Goal: Task Accomplishment & Management: Manage account settings

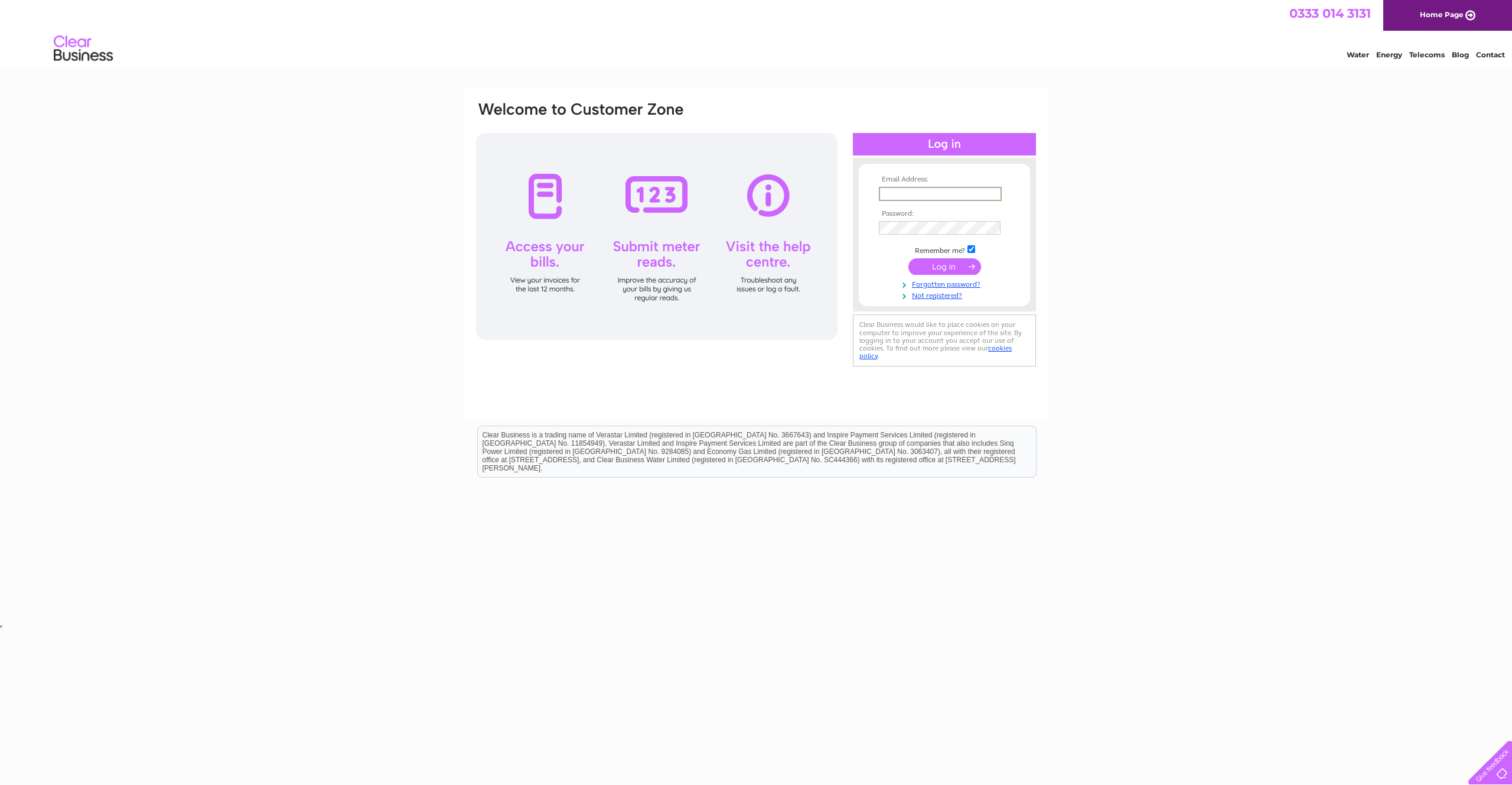
click at [918, 191] on input "text" at bounding box center [940, 194] width 123 height 15
type input "[PERSON_NAME][EMAIL_ADDRESS][DOMAIN_NAME][PERSON_NAME]"
click at [937, 265] on input "submit" at bounding box center [945, 265] width 73 height 16
click at [922, 268] on input "submit" at bounding box center [945, 266] width 73 height 16
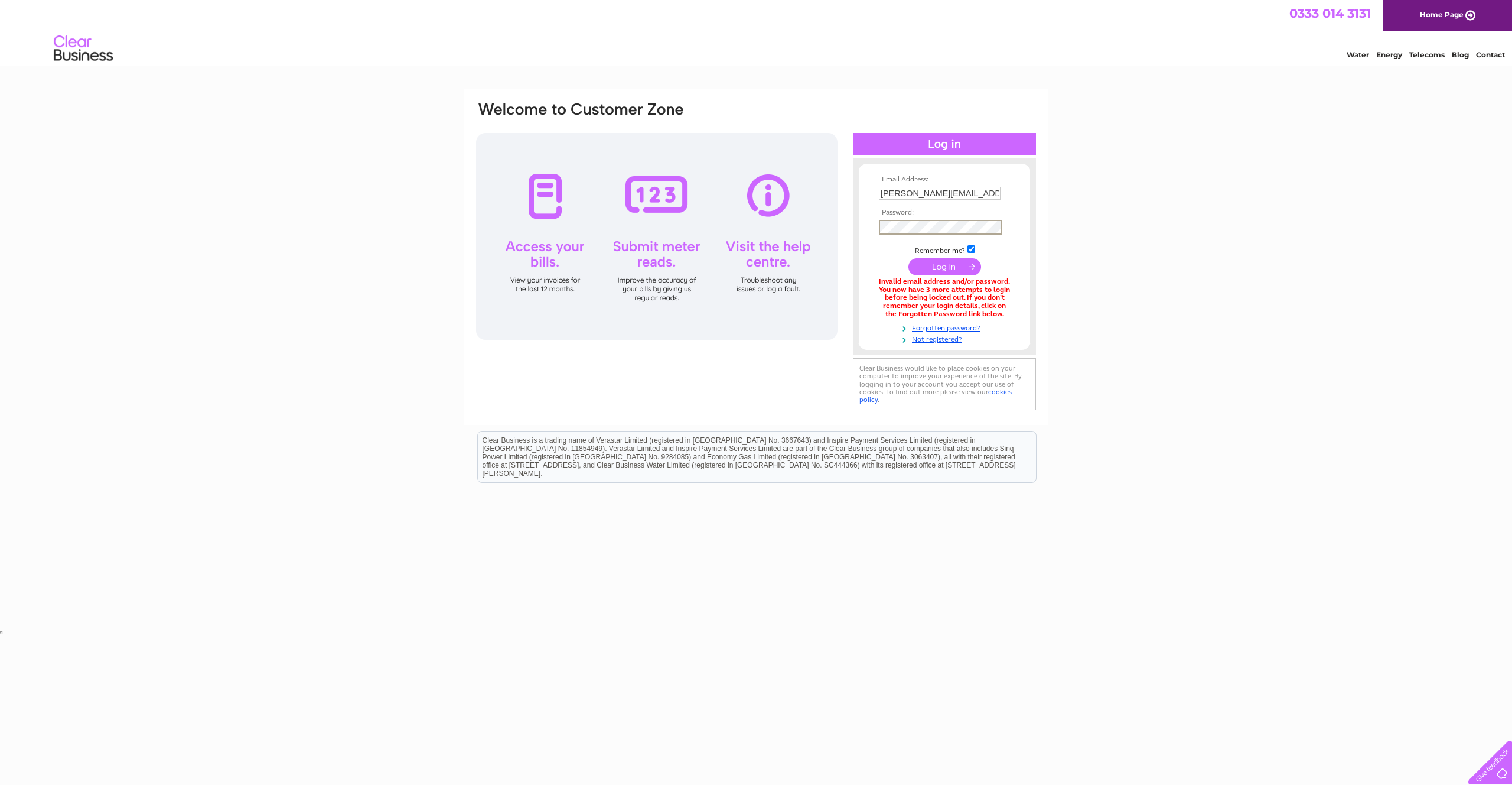
click at [936, 264] on input "submit" at bounding box center [945, 266] width 73 height 16
click at [936, 327] on link "Forgotten password?" at bounding box center [946, 326] width 134 height 11
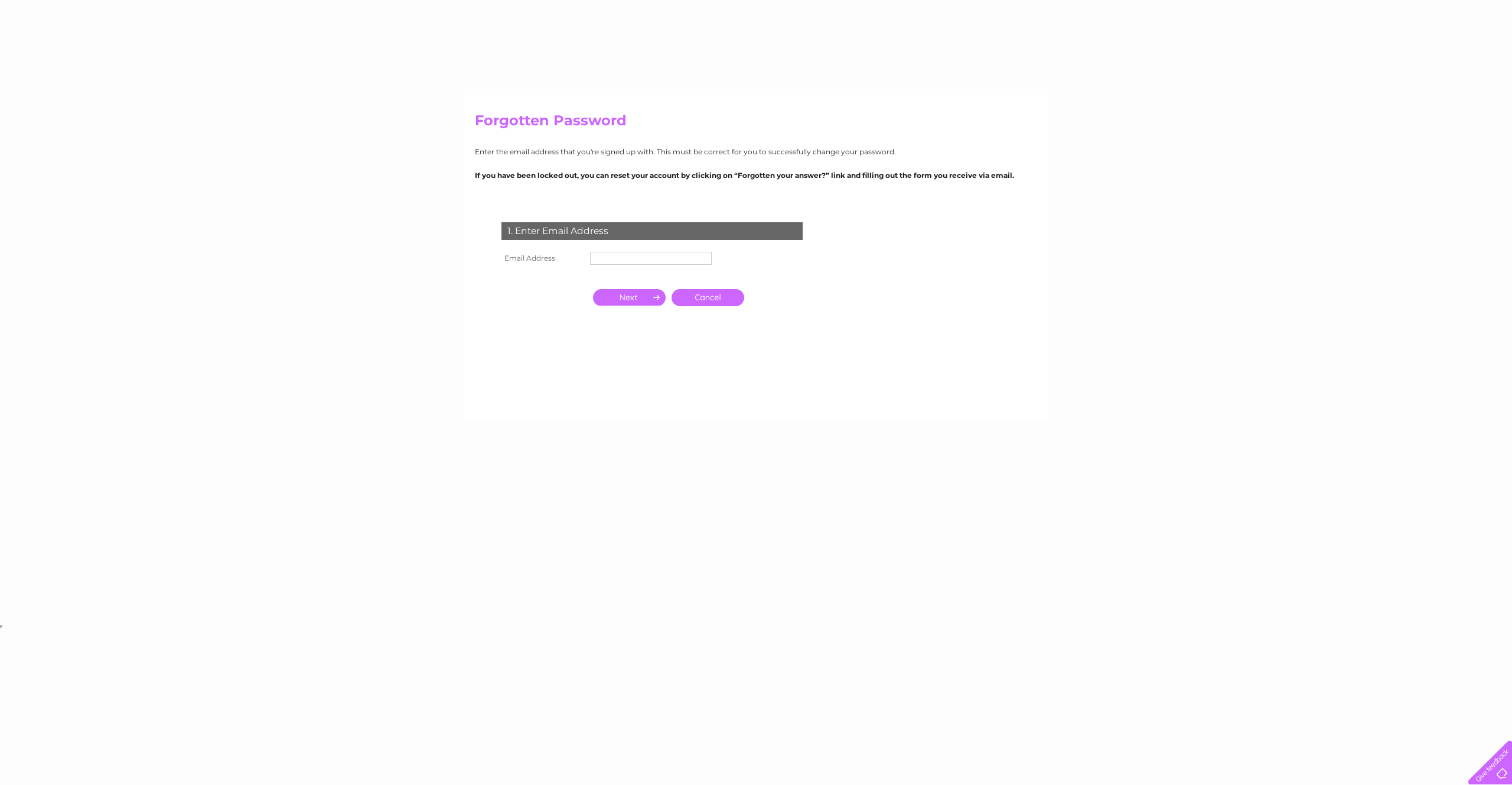
click at [620, 247] on td "1. Enter Email Address" at bounding box center [652, 229] width 307 height 38
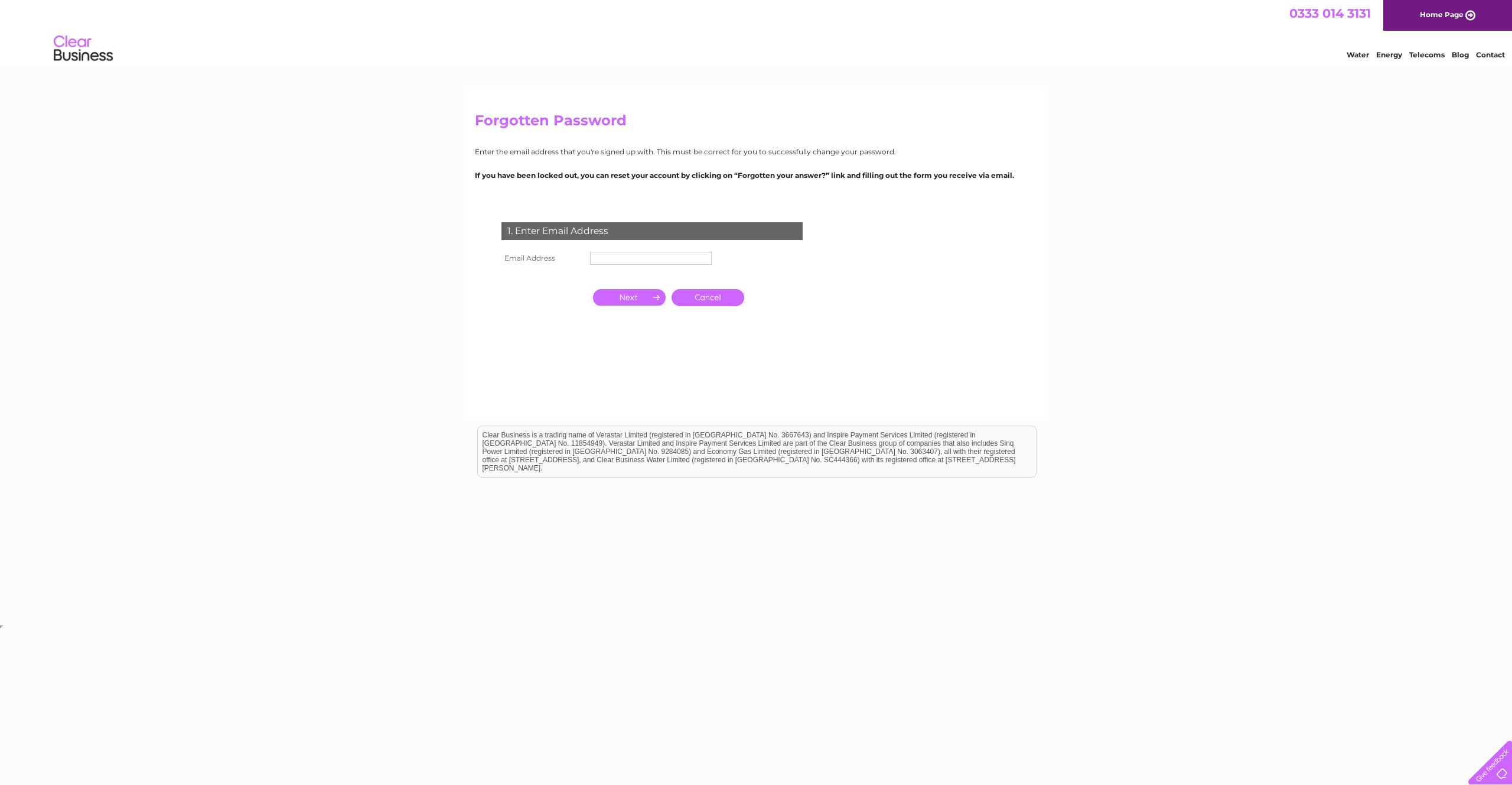
click at [618, 260] on input "text" at bounding box center [650, 258] width 121 height 13
type input "mike@fis.scot"
click at [616, 303] on input "button" at bounding box center [629, 298] width 73 height 16
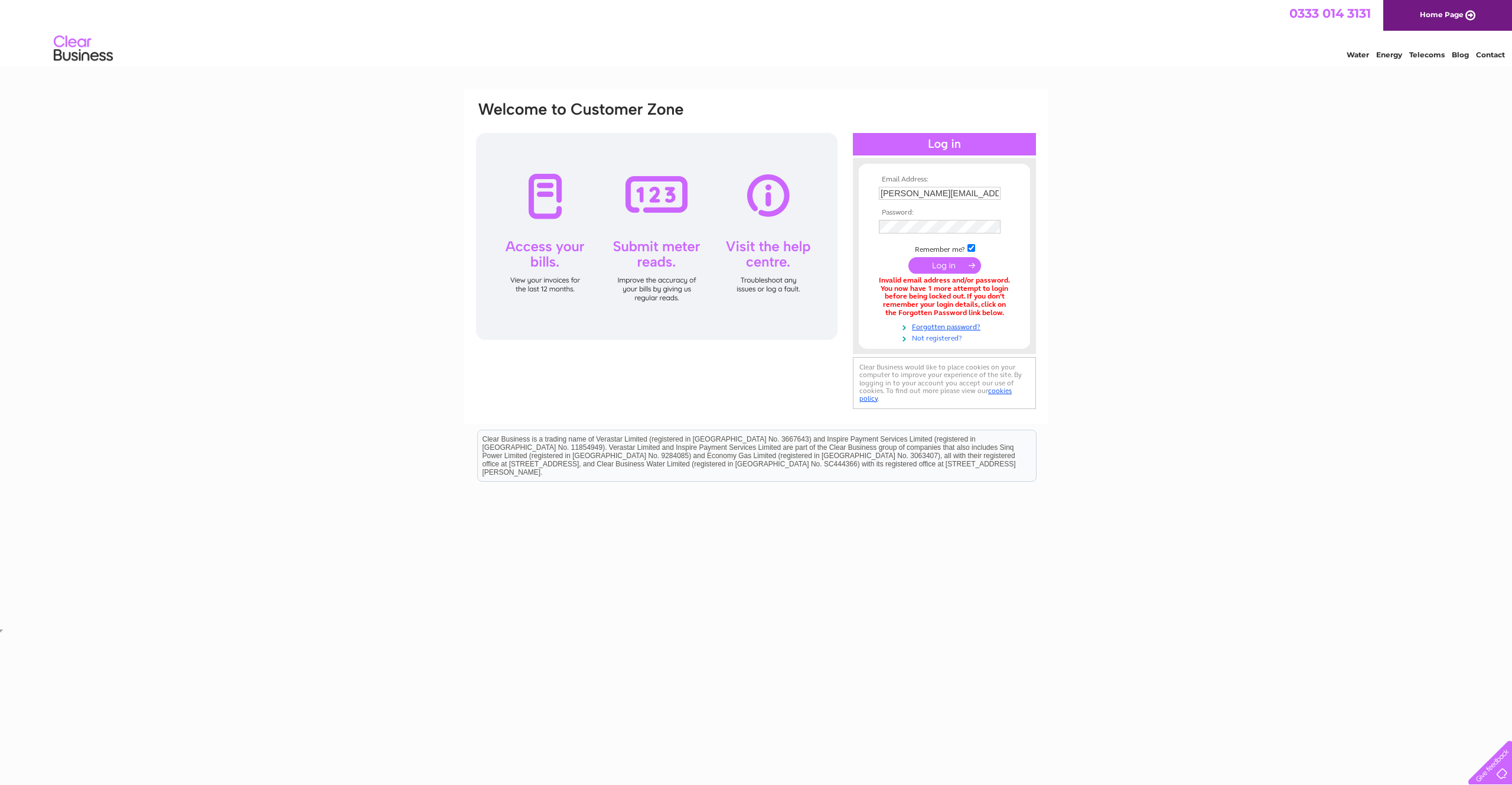
click at [948, 342] on link "Not registered?" at bounding box center [946, 337] width 134 height 11
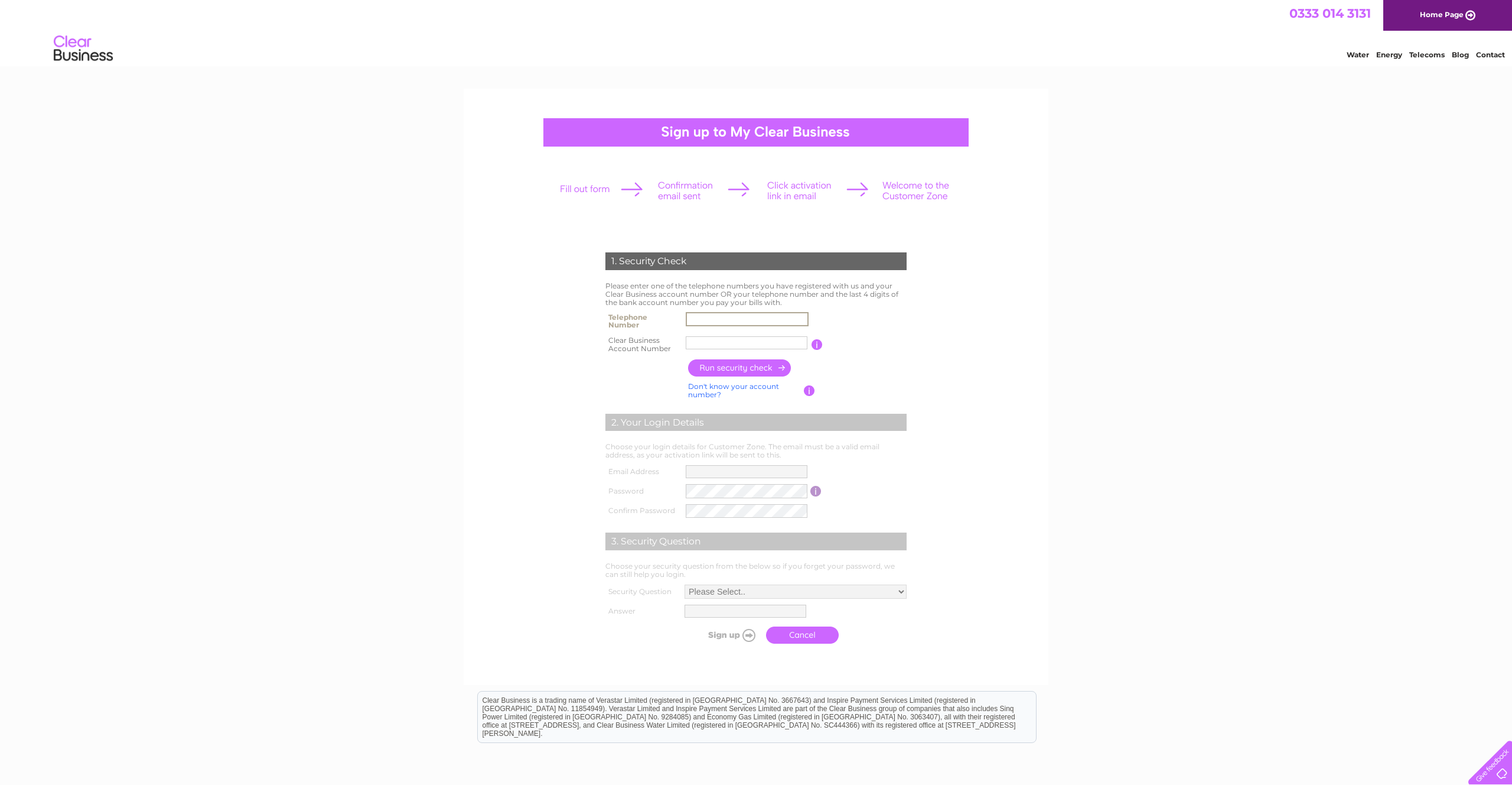
click at [723, 316] on input "text" at bounding box center [748, 320] width 123 height 15
type input "07803089059"
click at [699, 341] on input "text" at bounding box center [747, 343] width 123 height 15
type input "CB1119254"
click at [702, 373] on input "button" at bounding box center [740, 367] width 104 height 17
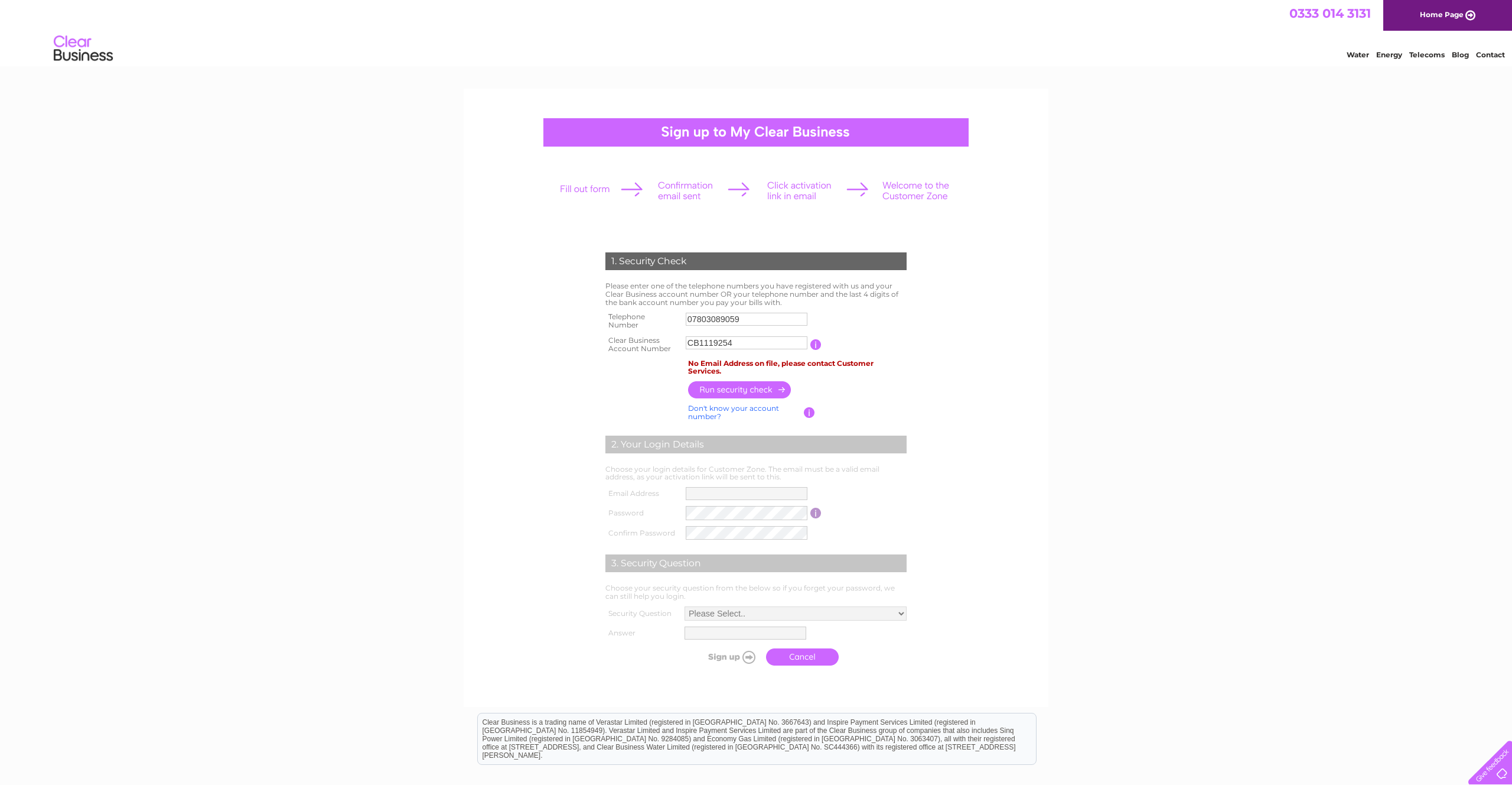
click at [817, 345] on input "button" at bounding box center [816, 344] width 11 height 11
click at [599, 391] on div "1. Security Check Please enter one of the telephone numbers you have registered…" at bounding box center [756, 456] width 356 height 431
